Goal: Check status: Check status

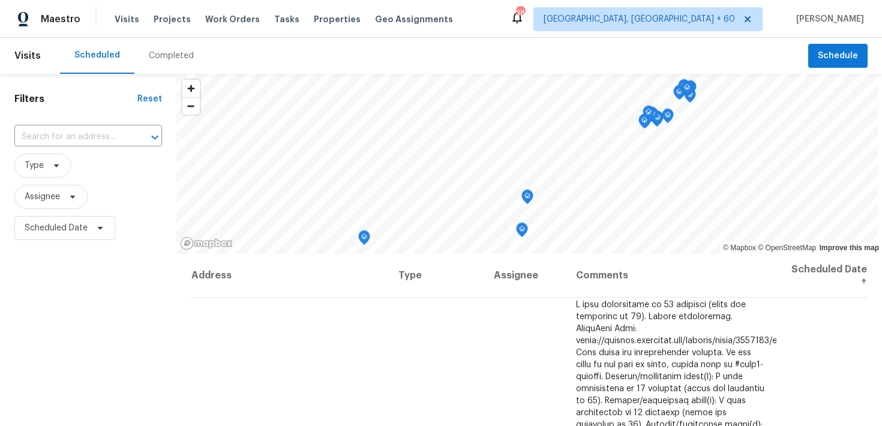
click at [165, 55] on div "Completed" at bounding box center [171, 56] width 45 height 12
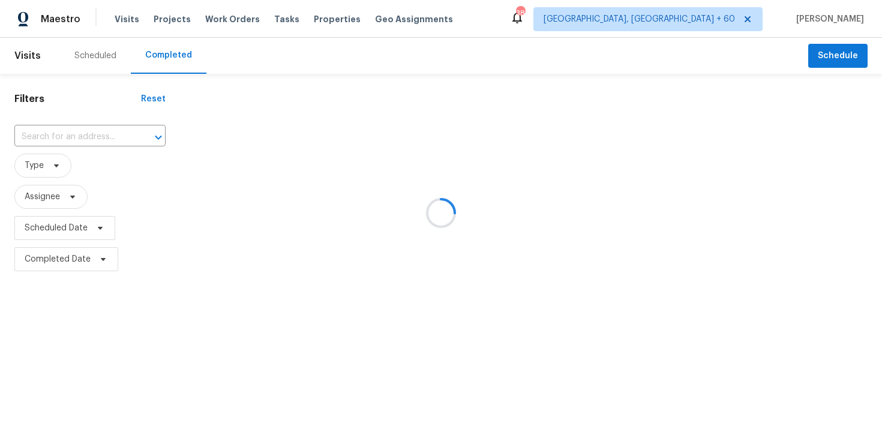
click at [84, 131] on div at bounding box center [441, 213] width 882 height 426
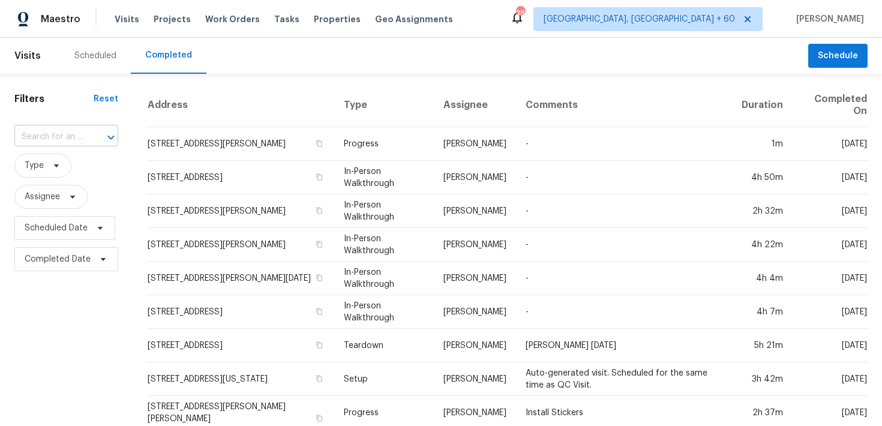
click at [34, 137] on input "text" at bounding box center [49, 137] width 70 height 19
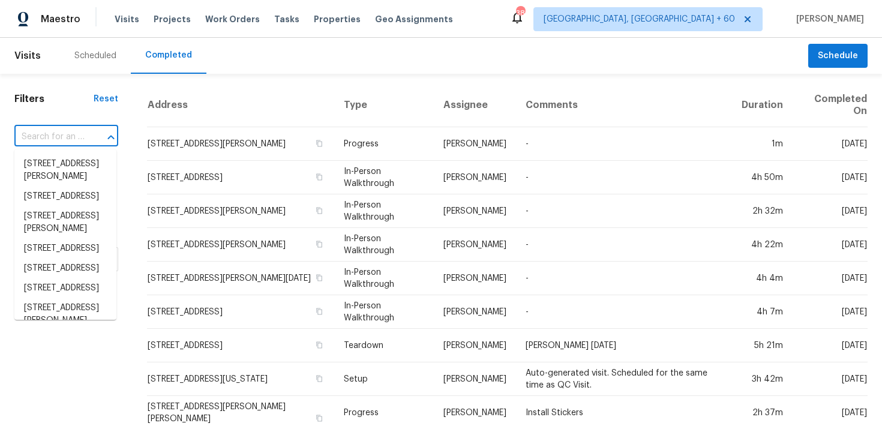
paste input "2708 La Posada Dr The Villages, FL 32162"
type input "2708 La Posada Dr The Villages, FL 32162"
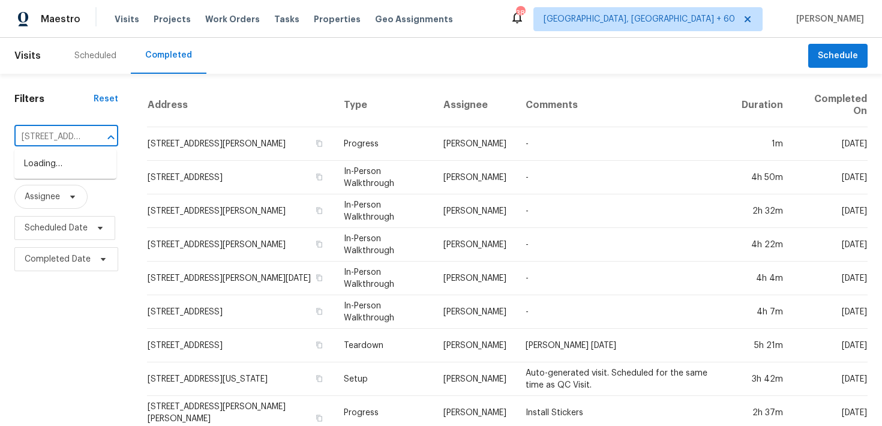
scroll to position [0, 99]
click at [46, 164] on li "2708 La Posada Dr, The Villages, FL 32162" at bounding box center [65, 170] width 102 height 32
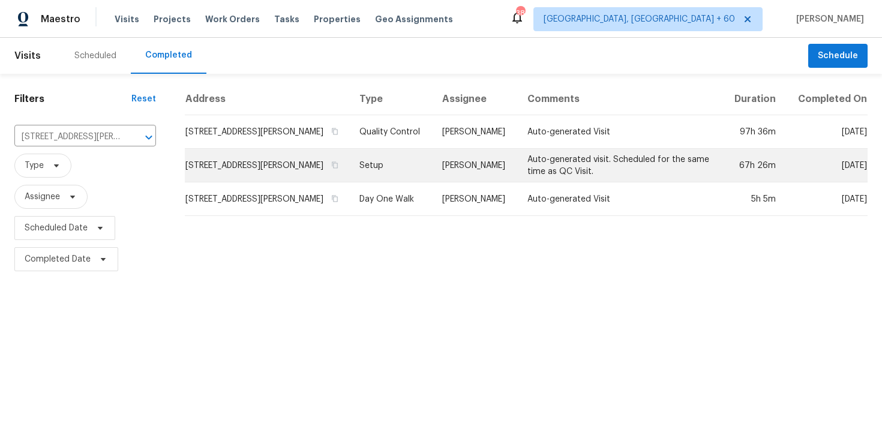
click at [395, 170] on td "Setup" at bounding box center [391, 166] width 83 height 34
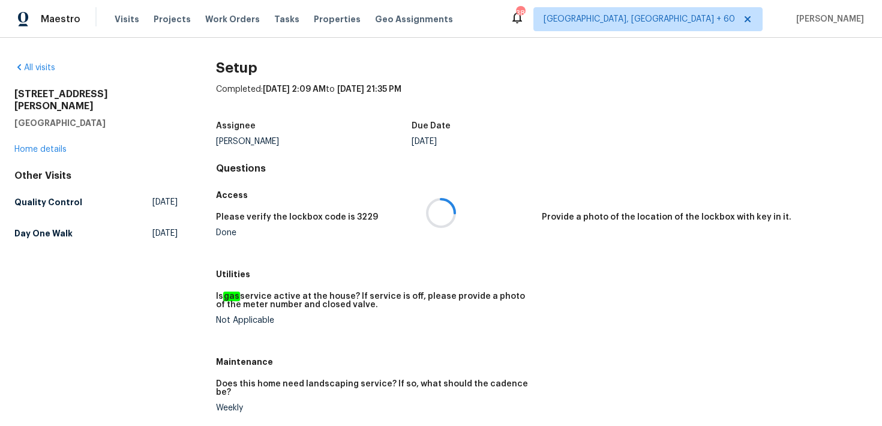
click at [35, 137] on div at bounding box center [441, 213] width 882 height 426
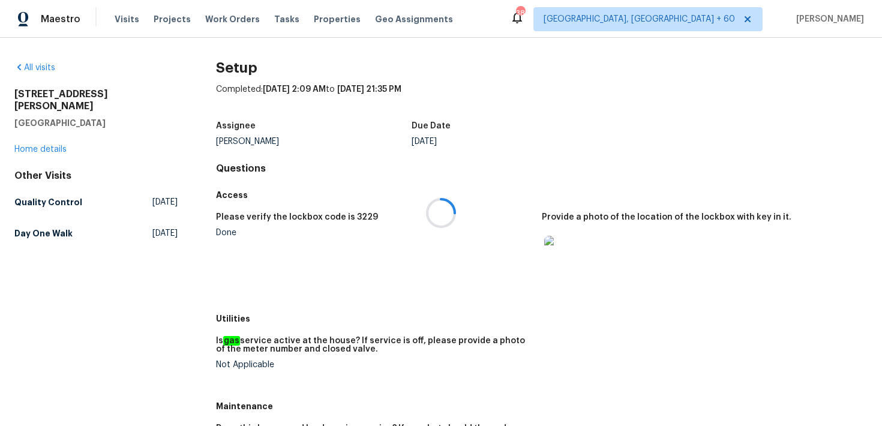
click at [16, 139] on div at bounding box center [441, 213] width 882 height 426
click at [39, 145] on link "Home details" at bounding box center [40, 149] width 52 height 8
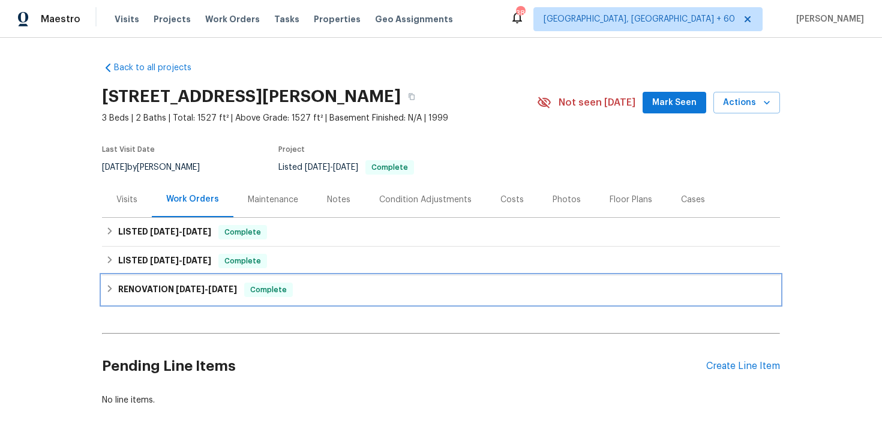
click at [272, 285] on span "Complete" at bounding box center [268, 290] width 46 height 12
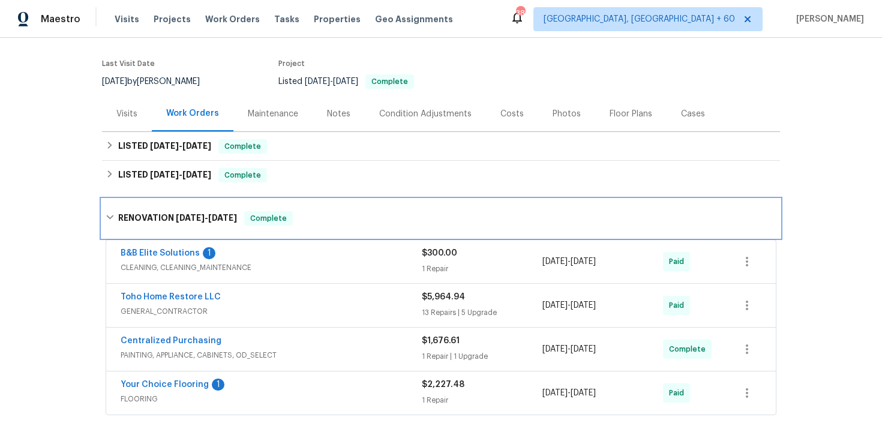
scroll to position [165, 0]
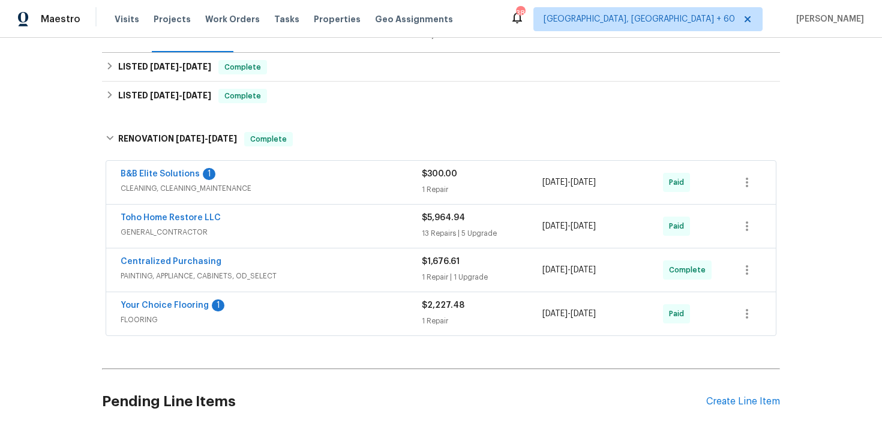
click at [448, 189] on div "1 Repair" at bounding box center [482, 190] width 121 height 12
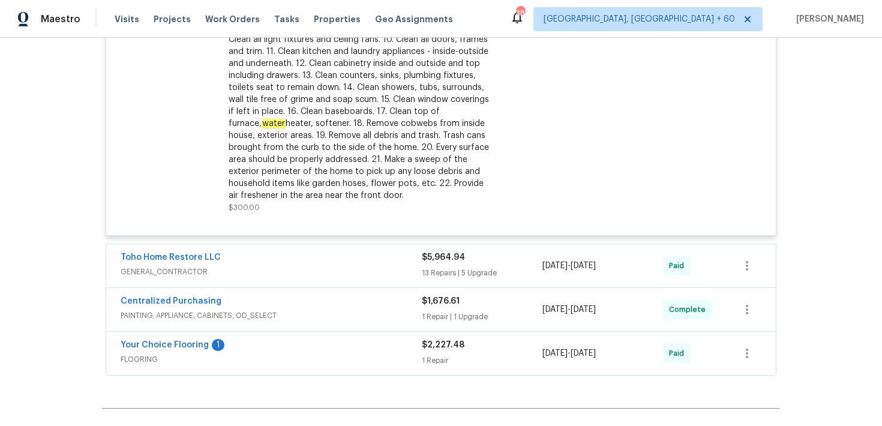
scroll to position [484, 0]
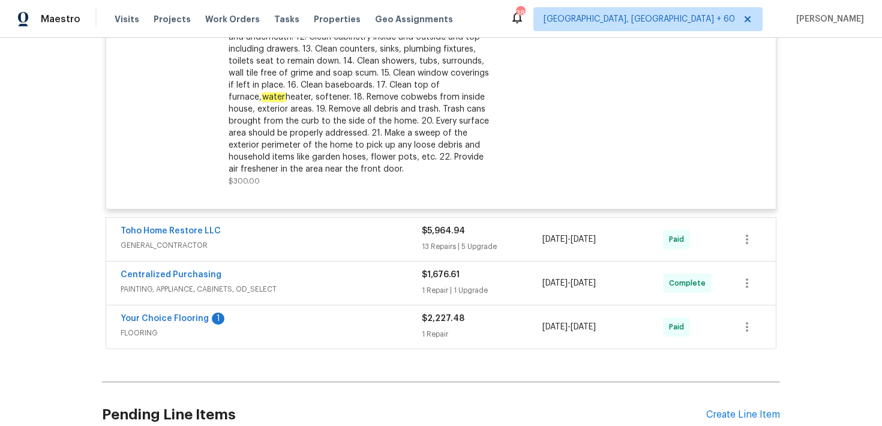
click at [442, 245] on div "13 Repairs | 5 Upgrade" at bounding box center [482, 247] width 121 height 12
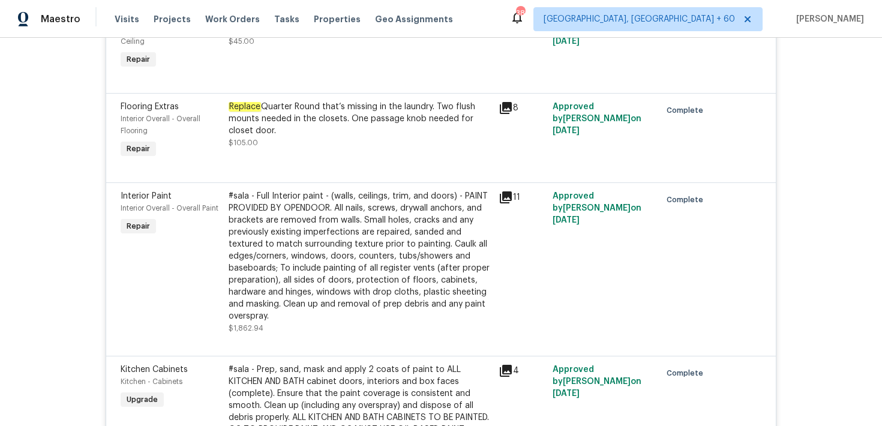
scroll to position [2351, 0]
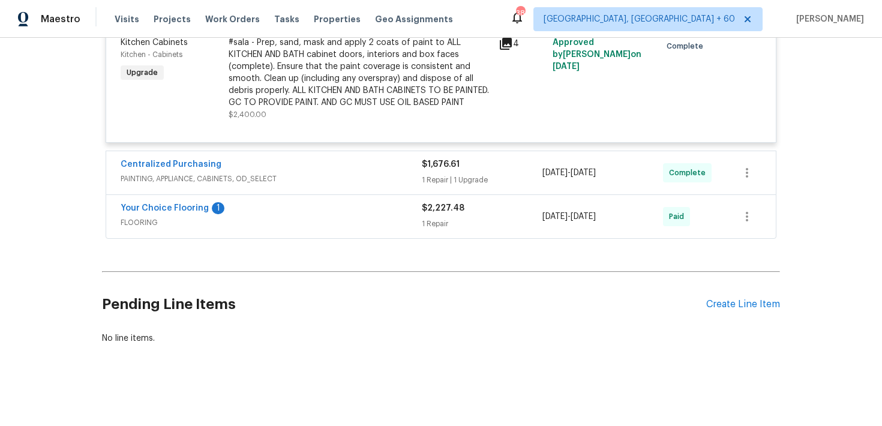
click at [449, 218] on div "1 Repair" at bounding box center [482, 224] width 121 height 12
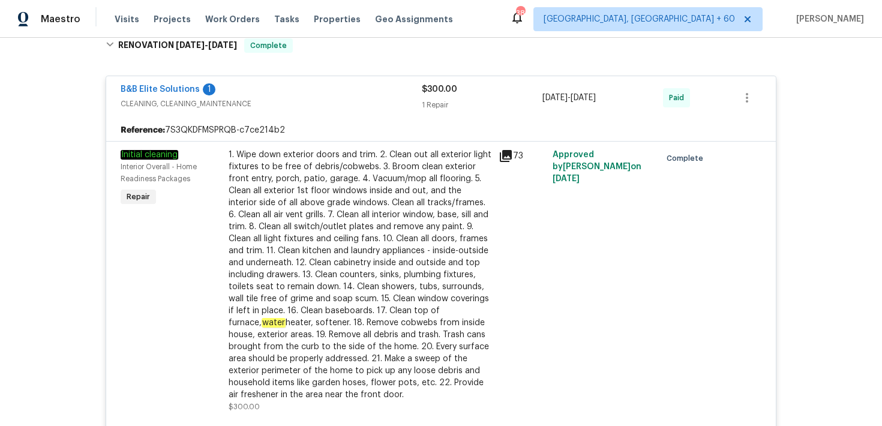
scroll to position [0, 0]
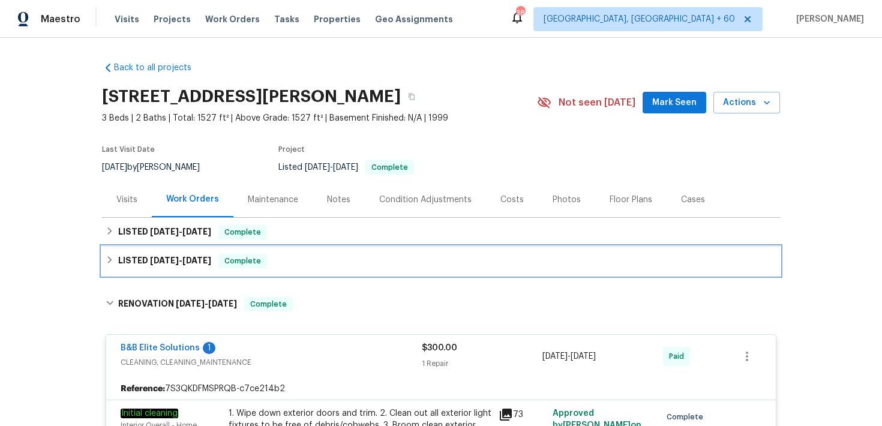
click at [312, 250] on div "LISTED 5/1/25 - 5/2/25 Complete" at bounding box center [441, 261] width 678 height 29
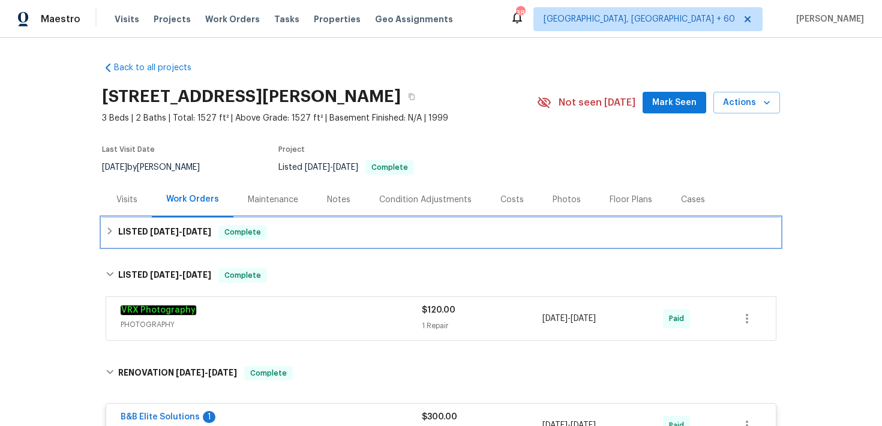
click at [364, 241] on div "LISTED 8/31/25 - 9/10/25 Complete" at bounding box center [441, 232] width 678 height 29
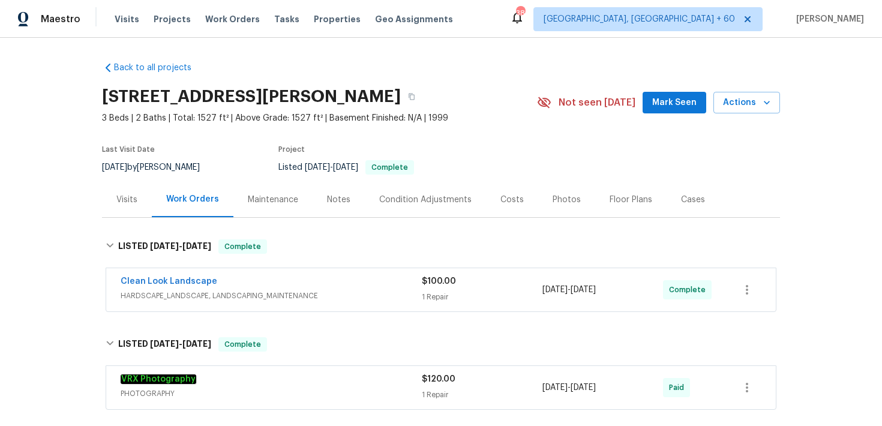
click at [437, 292] on div "1 Repair" at bounding box center [482, 297] width 121 height 12
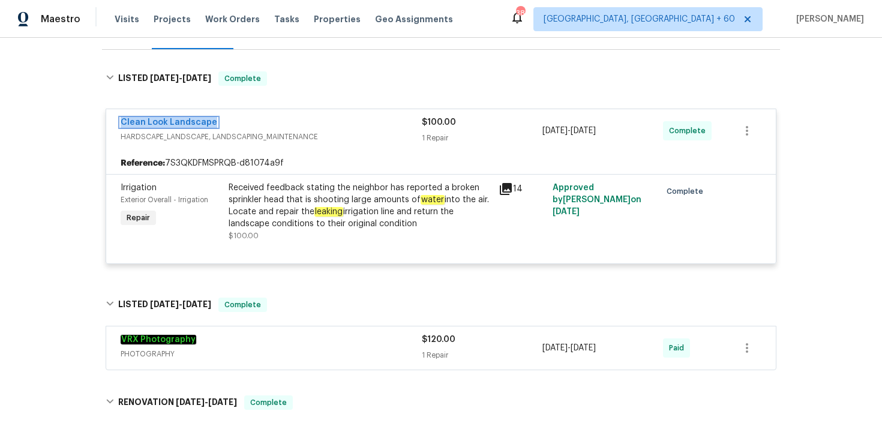
scroll to position [149, 0]
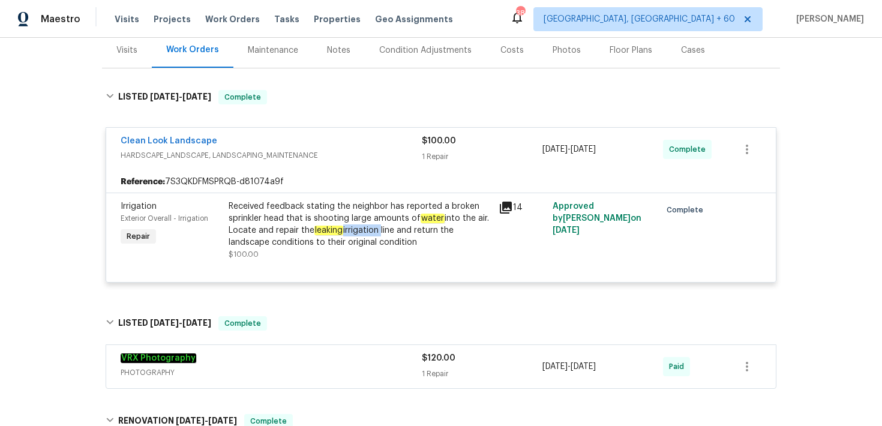
drag, startPoint x: 342, startPoint y: 230, endPoint x: 382, endPoint y: 230, distance: 39.6
click at [382, 230] on div "Received feedback stating the neighbor has reported a broken sprinkler head tha…" at bounding box center [360, 224] width 263 height 48
copy div "irrigation"
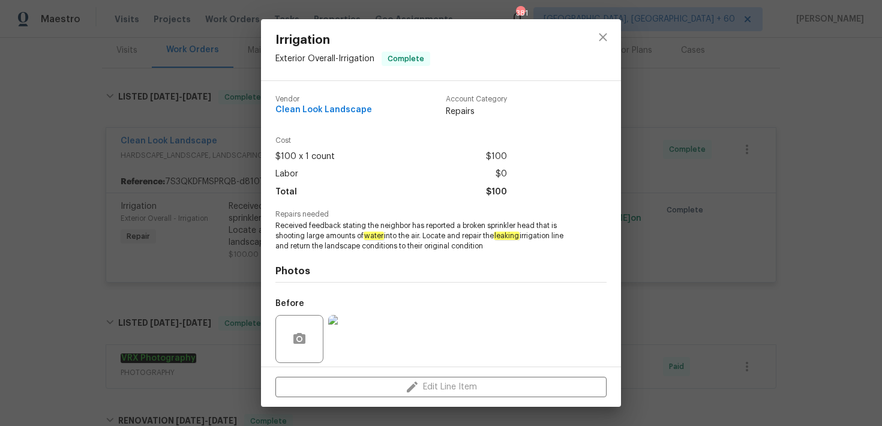
click at [616, 28] on div at bounding box center [603, 49] width 36 height 61
click at [606, 41] on icon "close" at bounding box center [603, 37] width 8 height 8
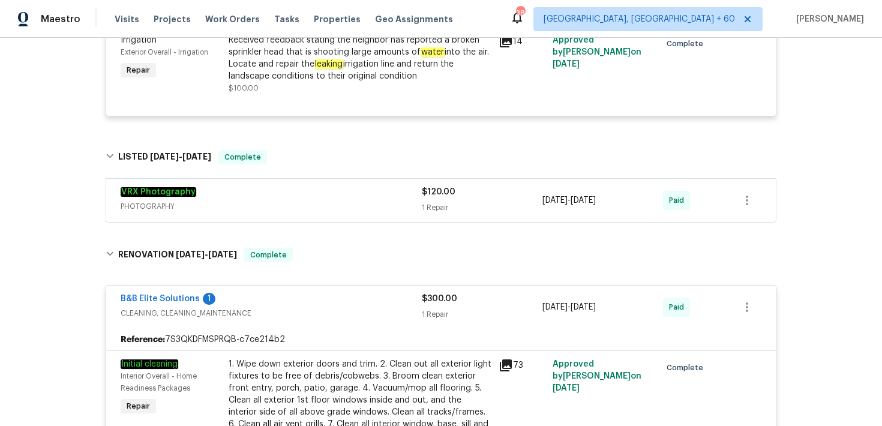
scroll to position [0, 0]
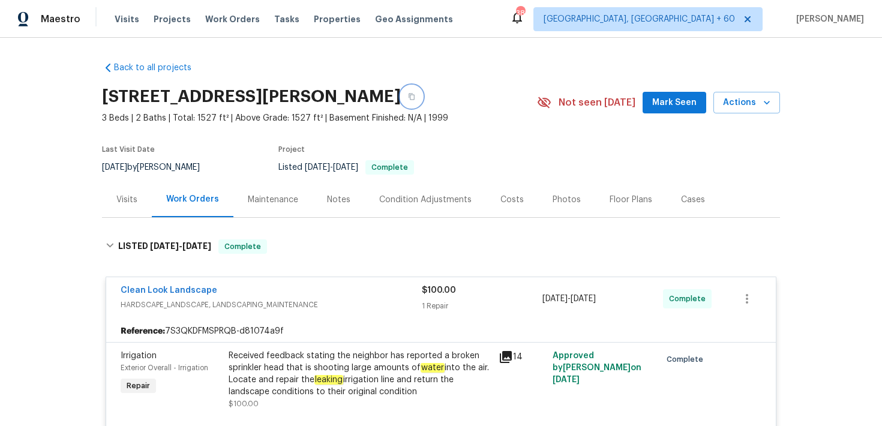
click at [415, 96] on icon "button" at bounding box center [411, 96] width 7 height 7
click at [125, 20] on span "Visits" at bounding box center [127, 19] width 25 height 12
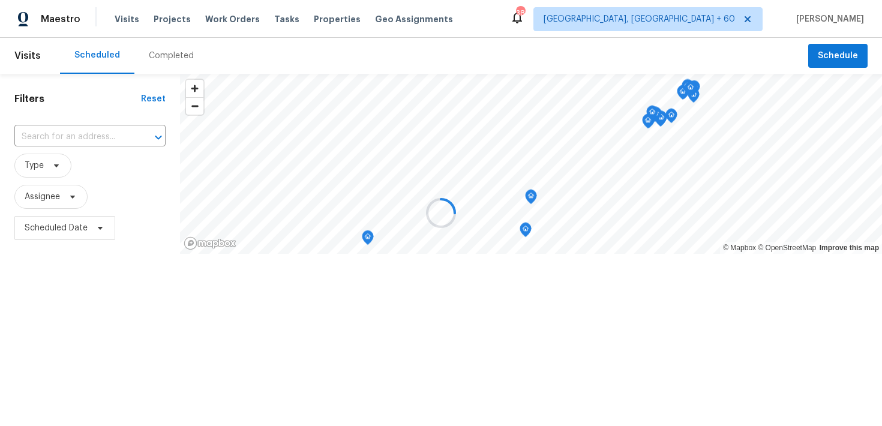
click at [158, 55] on div at bounding box center [441, 213] width 882 height 426
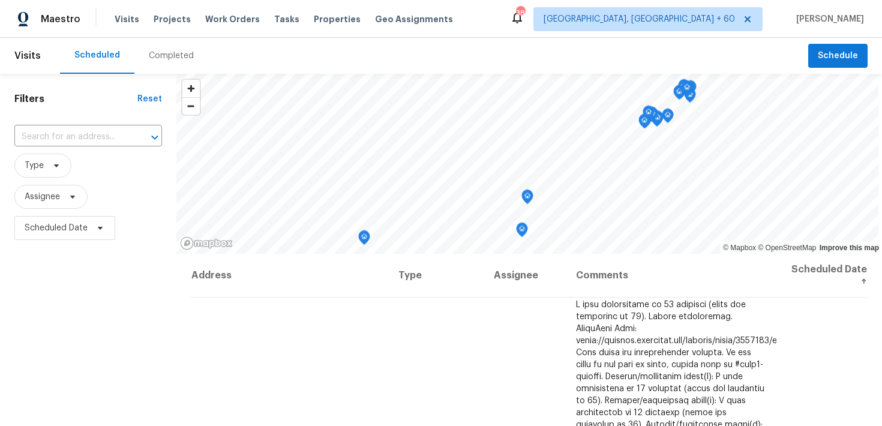
click at [149, 59] on div "Completed" at bounding box center [171, 56] width 45 height 12
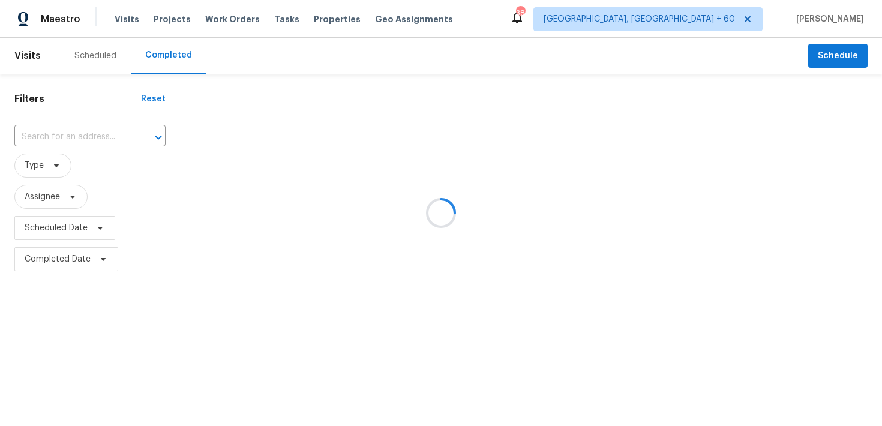
click at [81, 133] on div at bounding box center [441, 213] width 882 height 426
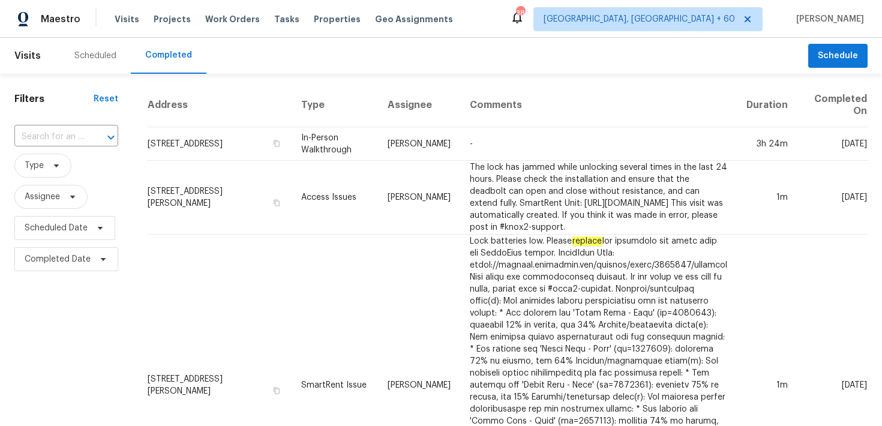
click at [81, 133] on input "text" at bounding box center [49, 137] width 70 height 19
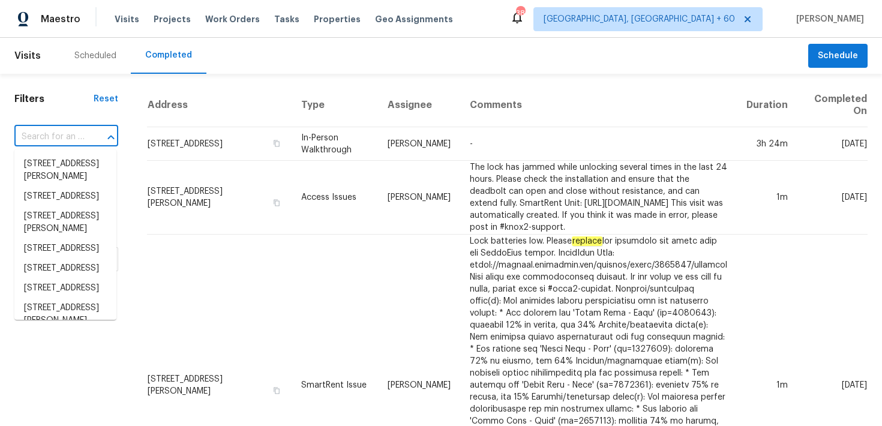
paste input "459 Windgate Dr Clayton, NC 27527"
type input "459 Windgate Dr Clayton, NC 27527"
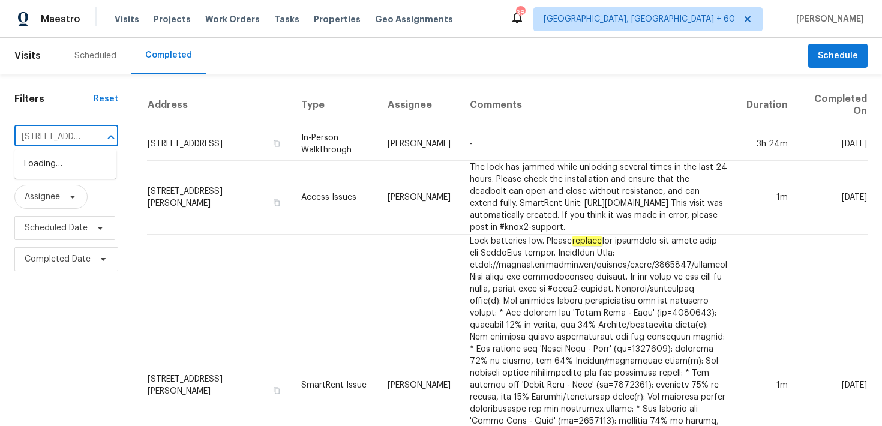
scroll to position [0, 79]
click at [46, 169] on li "459 Windgate Dr, Clayton, NC 27527" at bounding box center [65, 164] width 102 height 20
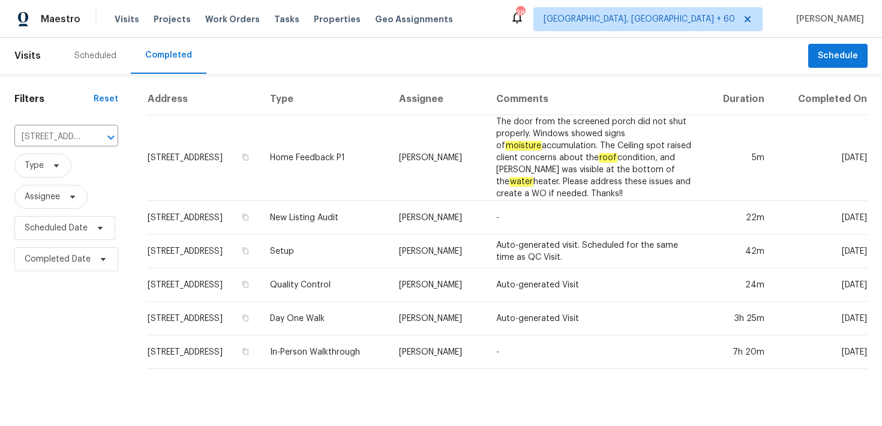
click at [353, 154] on td "Home Feedback P1" at bounding box center [324, 158] width 129 height 86
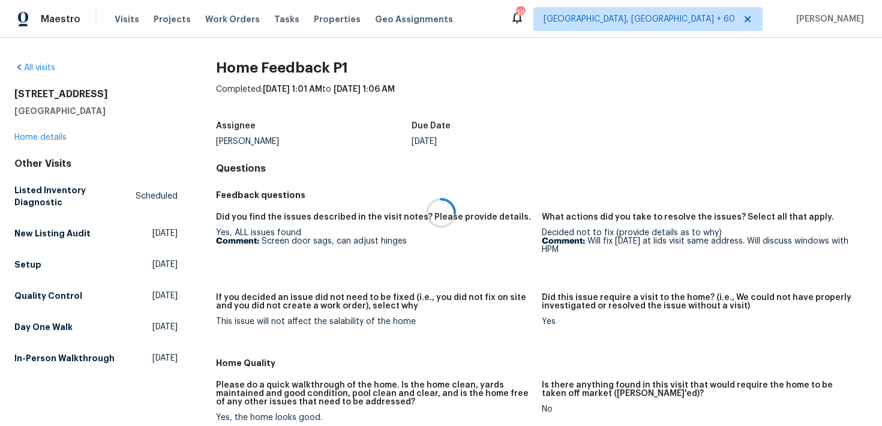
click at [61, 132] on div at bounding box center [441, 213] width 882 height 426
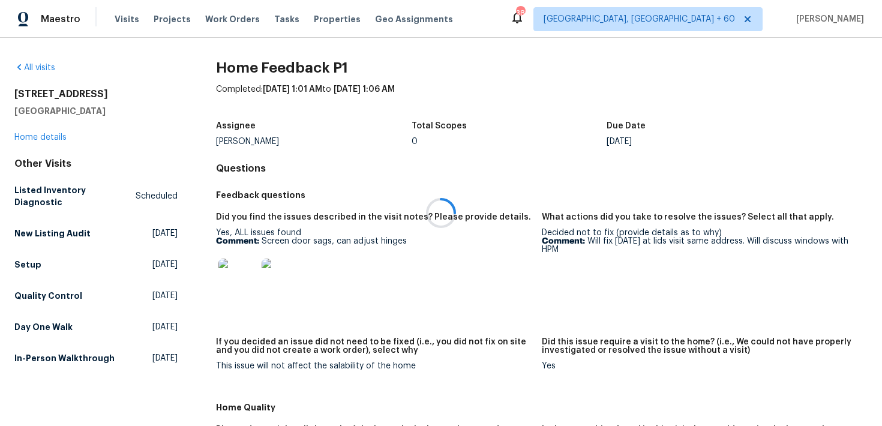
click at [42, 143] on div at bounding box center [441, 213] width 882 height 426
click at [42, 136] on link "Home details" at bounding box center [40, 137] width 52 height 8
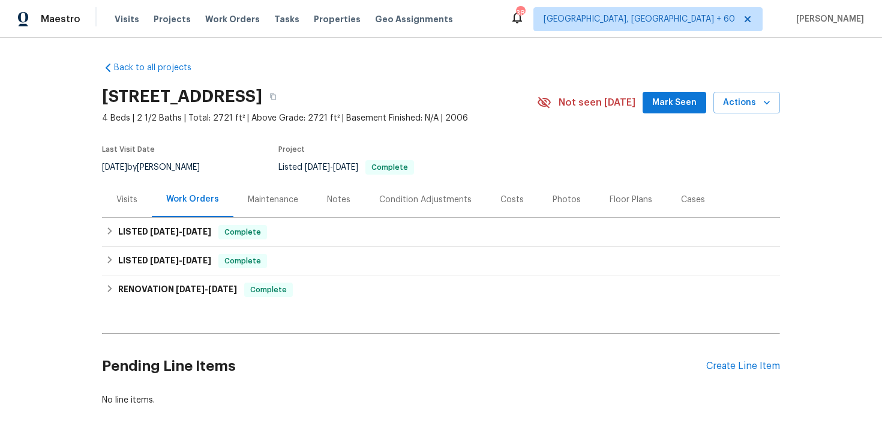
scroll to position [19, 0]
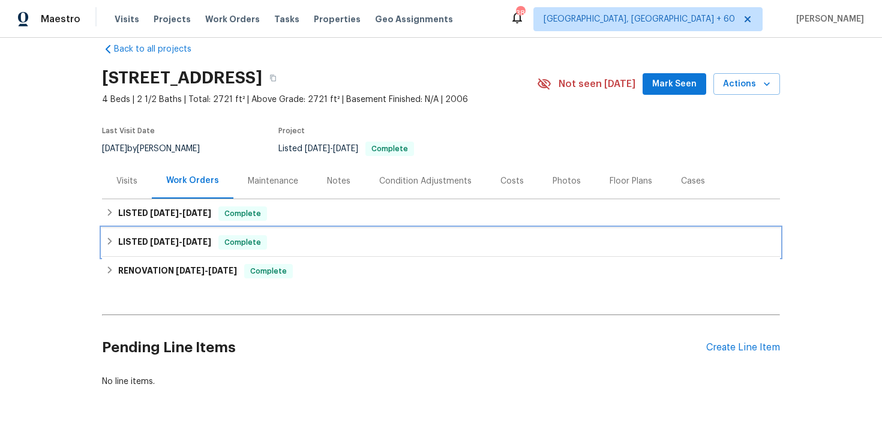
click at [259, 239] on span "Complete" at bounding box center [243, 242] width 46 height 12
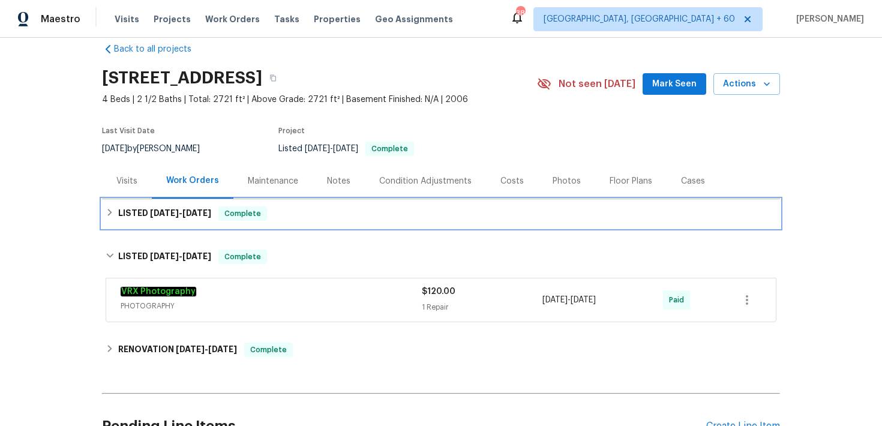
click at [334, 220] on div "LISTED 8/27/25 - 9/10/25 Complete" at bounding box center [441, 213] width 671 height 14
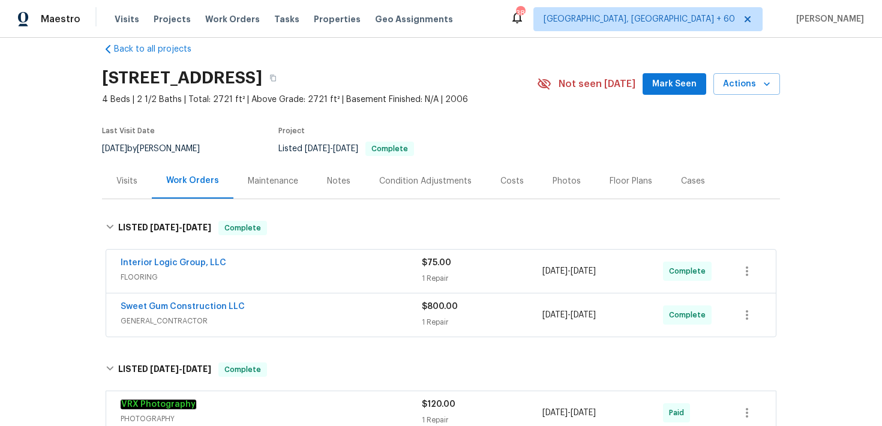
click at [419, 273] on span "FLOORING" at bounding box center [271, 277] width 301 height 12
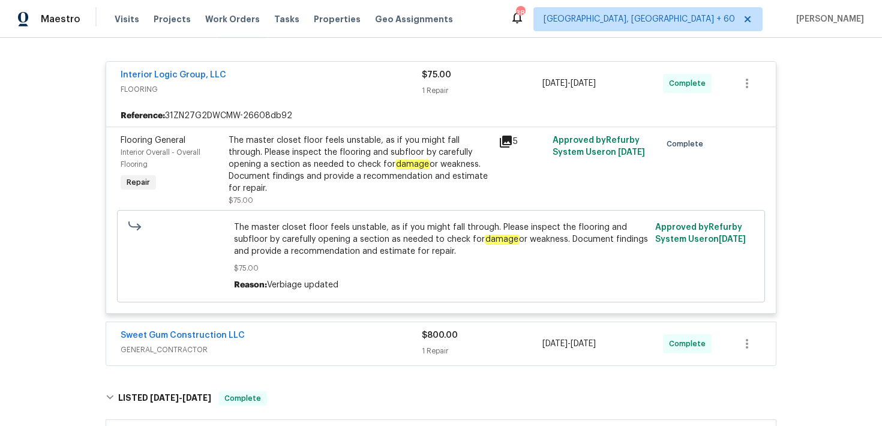
scroll to position [221, 0]
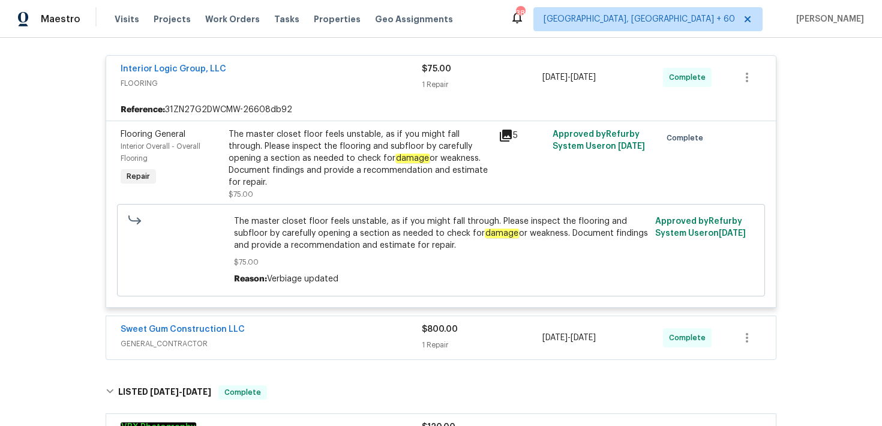
click at [427, 339] on div "1 Repair" at bounding box center [482, 345] width 121 height 12
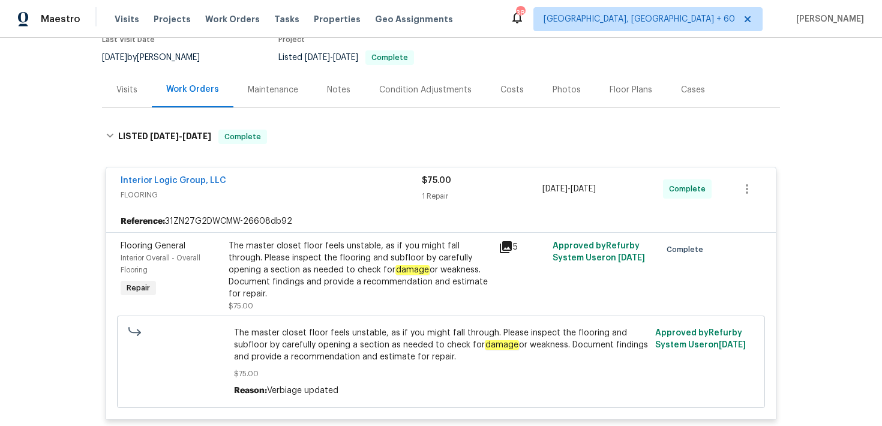
scroll to position [84, 0]
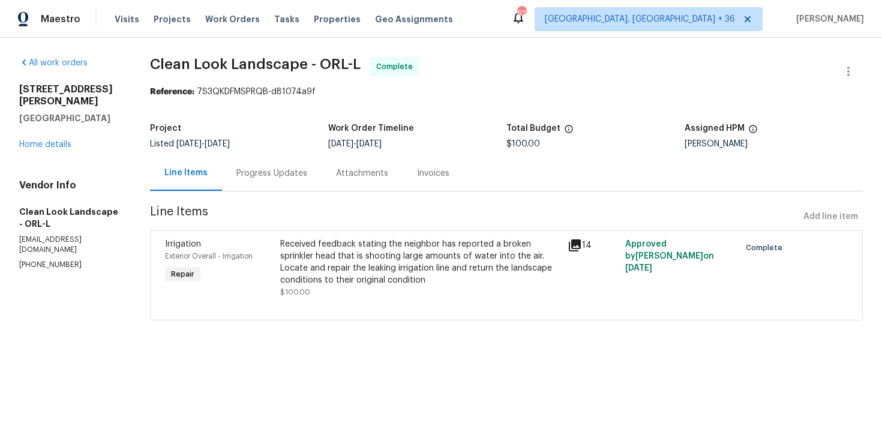
click at [335, 181] on div "Attachments" at bounding box center [362, 172] width 81 height 35
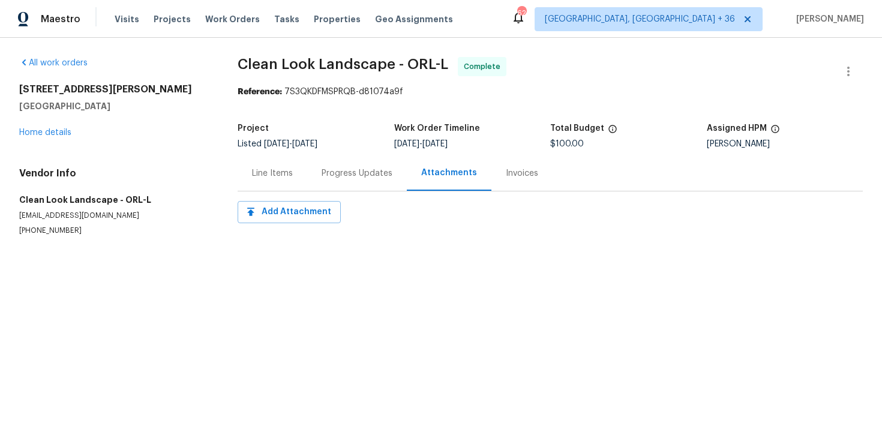
click at [334, 175] on div "Progress Updates" at bounding box center [357, 173] width 71 height 12
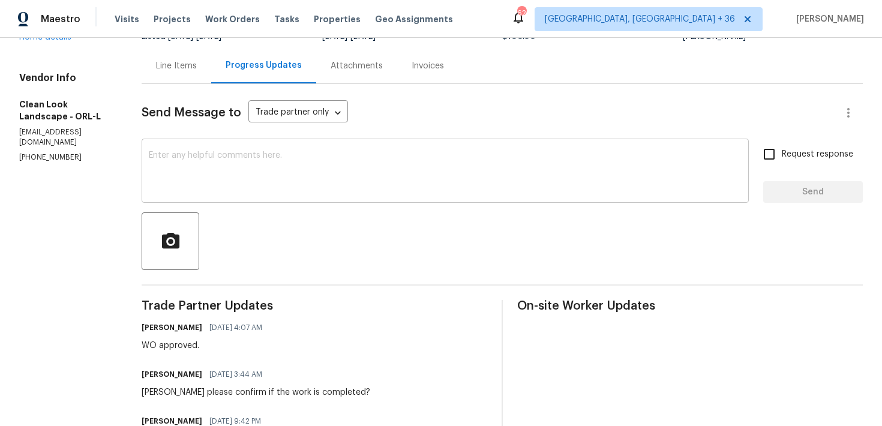
scroll to position [455, 0]
